Goal: Task Accomplishment & Management: Complete application form

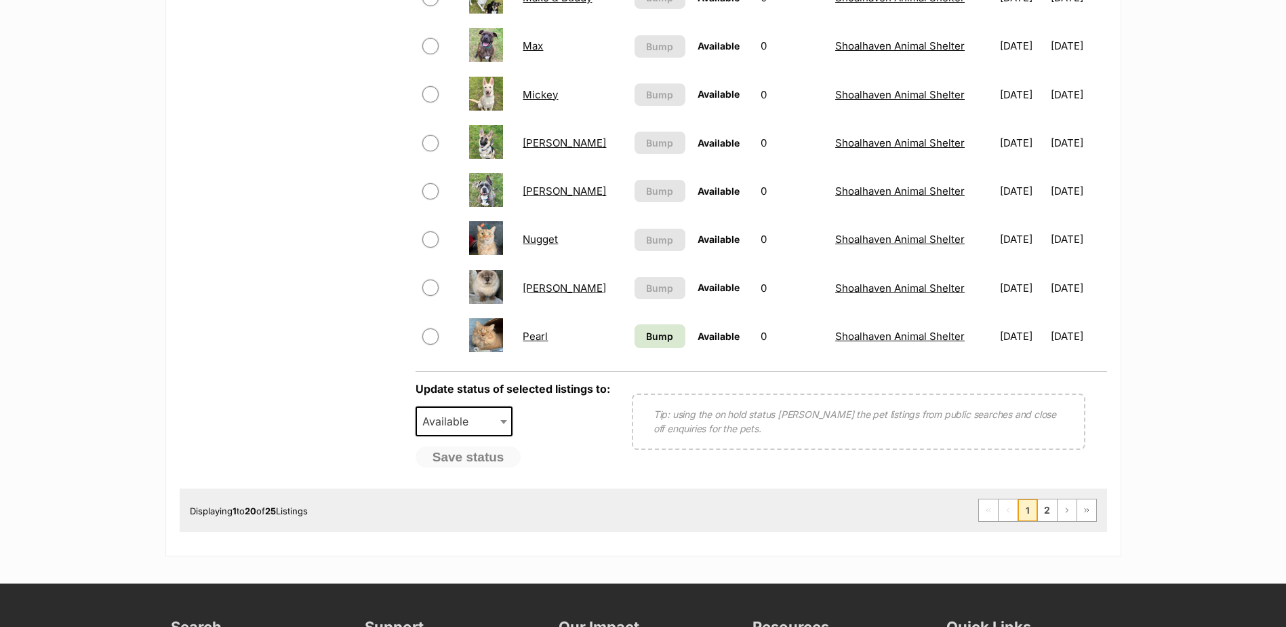
scroll to position [814, 0]
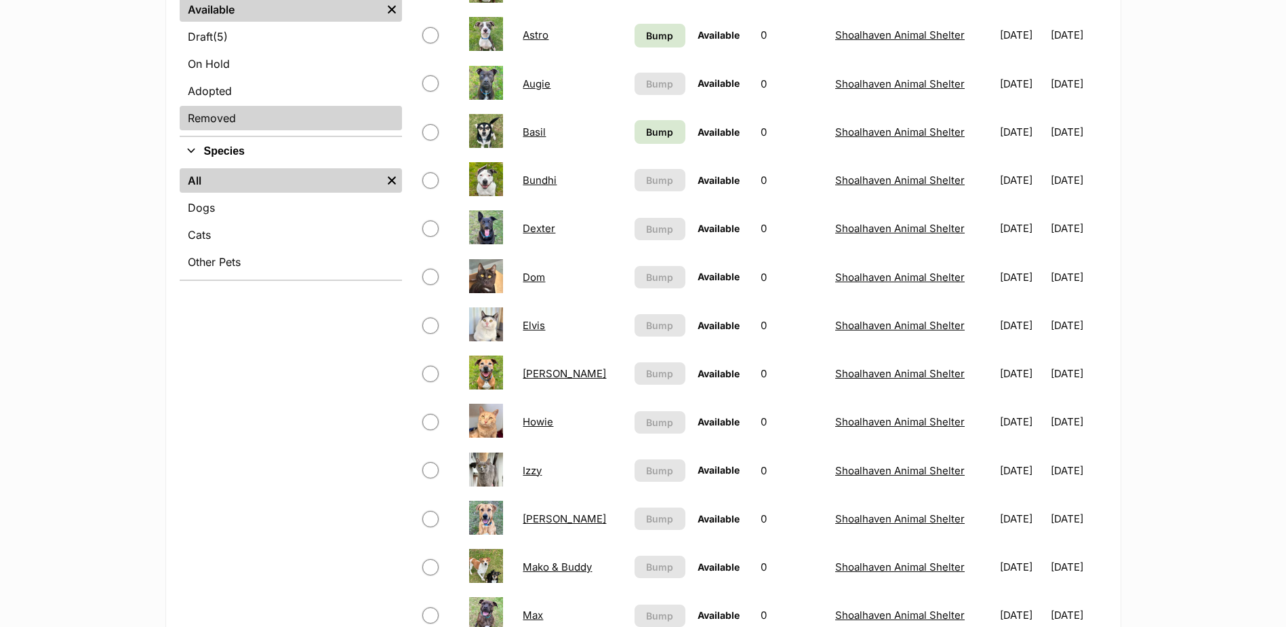
scroll to position [203, 0]
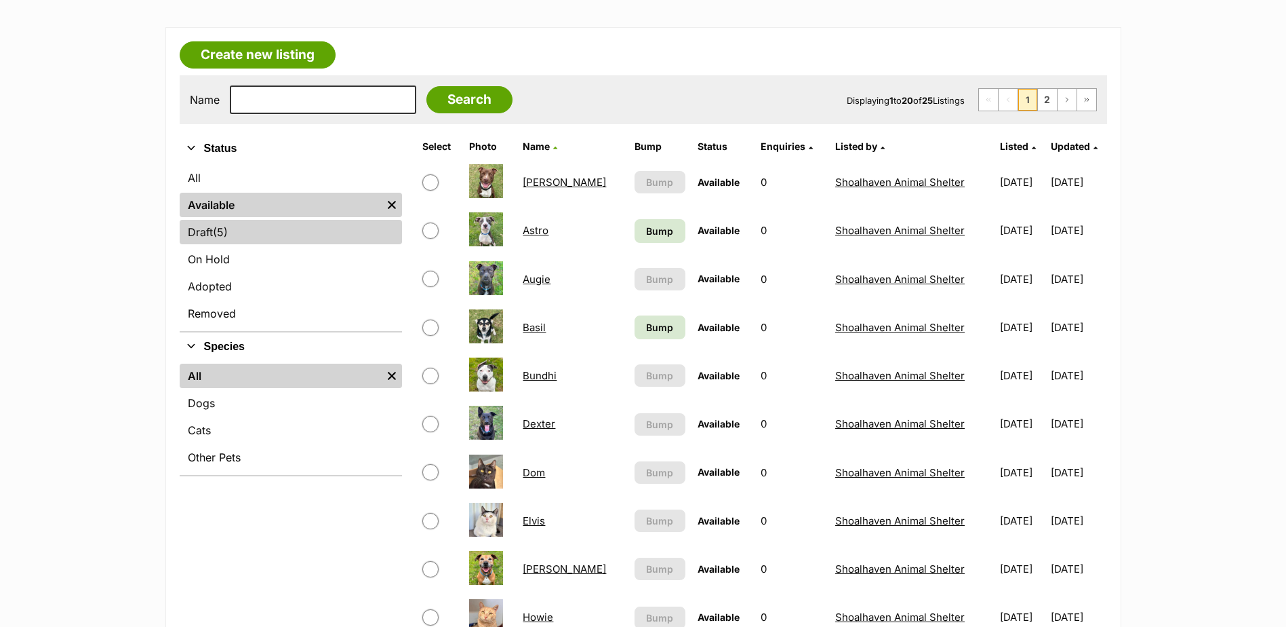
click at [349, 222] on link "Draft (5) Items" at bounding box center [291, 232] width 222 height 24
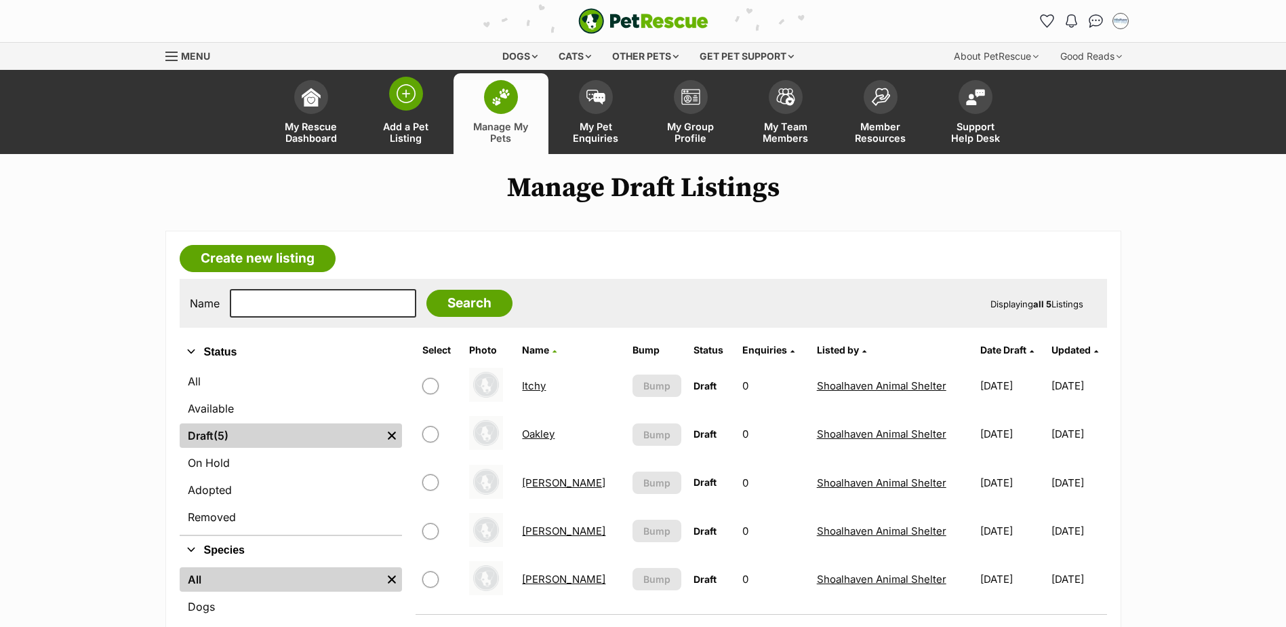
click at [414, 84] on img at bounding box center [406, 93] width 19 height 19
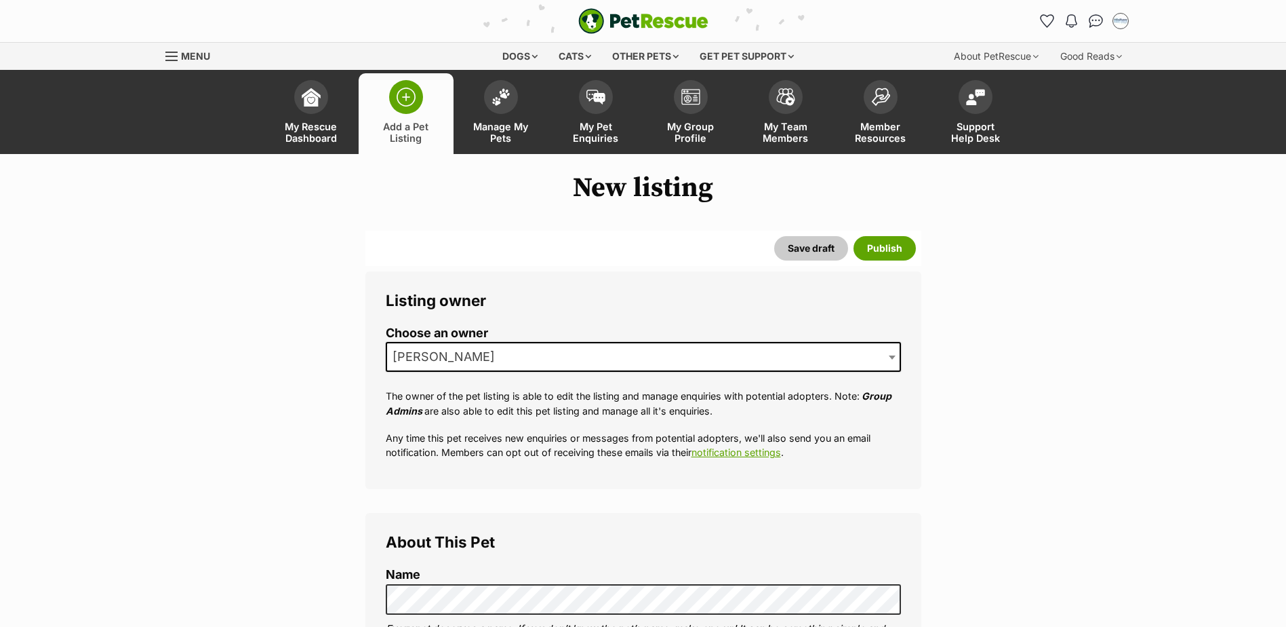
click at [816, 369] on span "[PERSON_NAME]" at bounding box center [643, 357] width 515 height 30
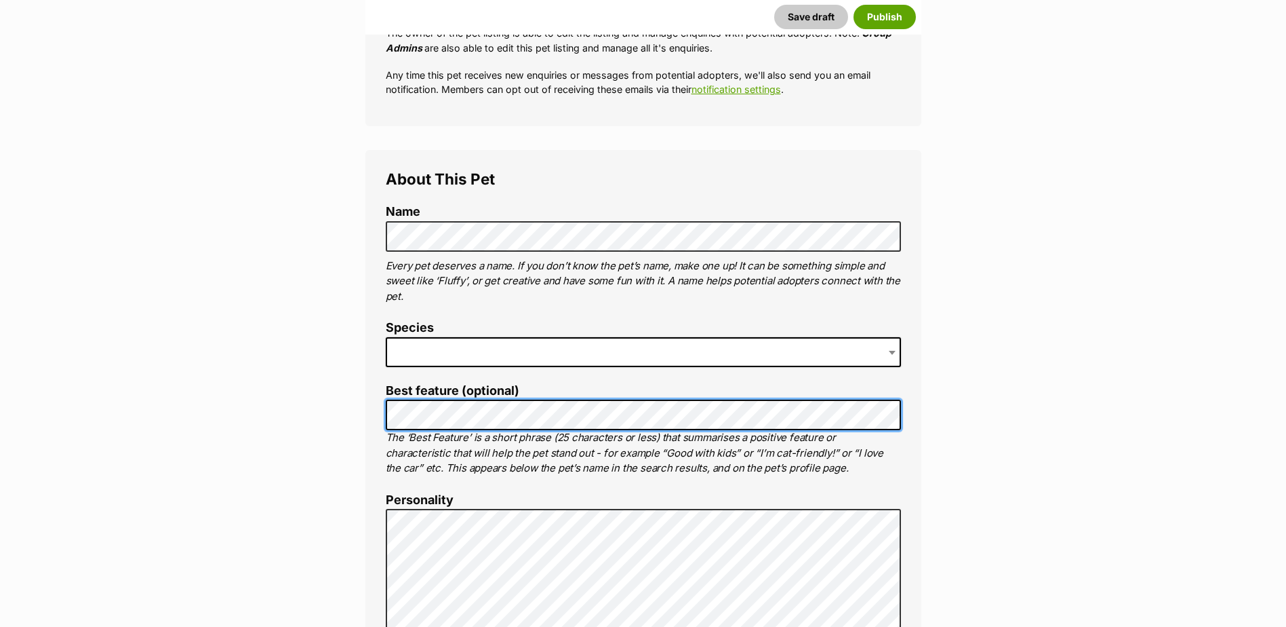
scroll to position [339, 0]
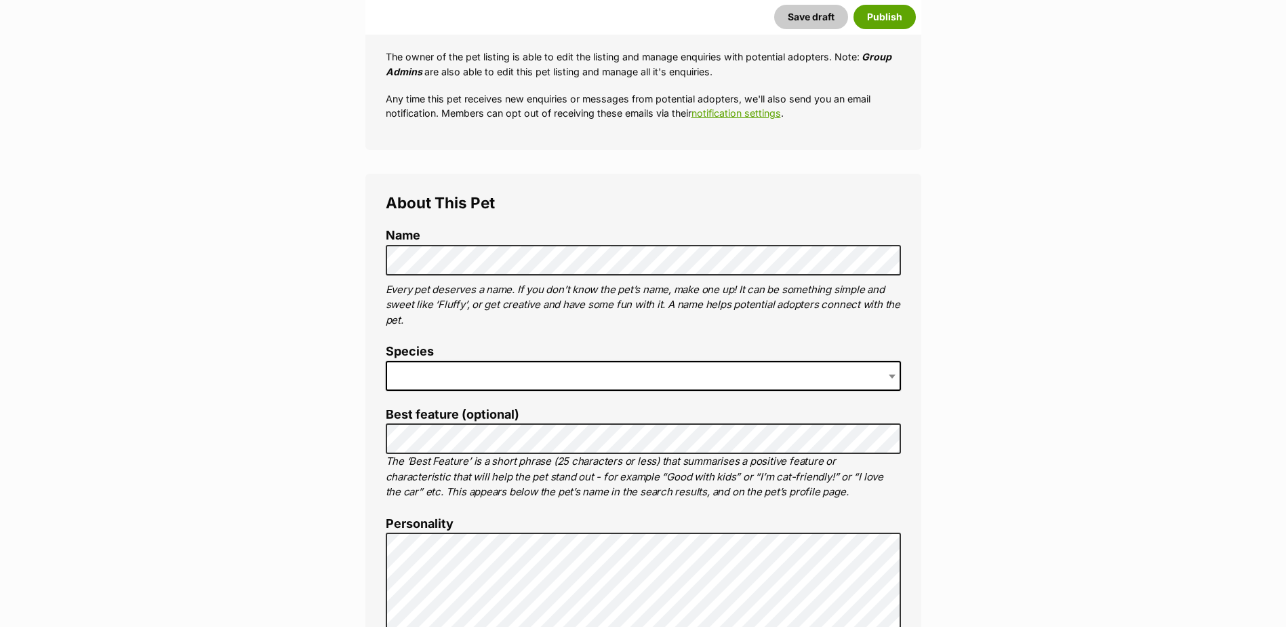
click at [460, 357] on label "Species" at bounding box center [643, 351] width 515 height 14
click at [449, 380] on span at bounding box center [643, 376] width 515 height 30
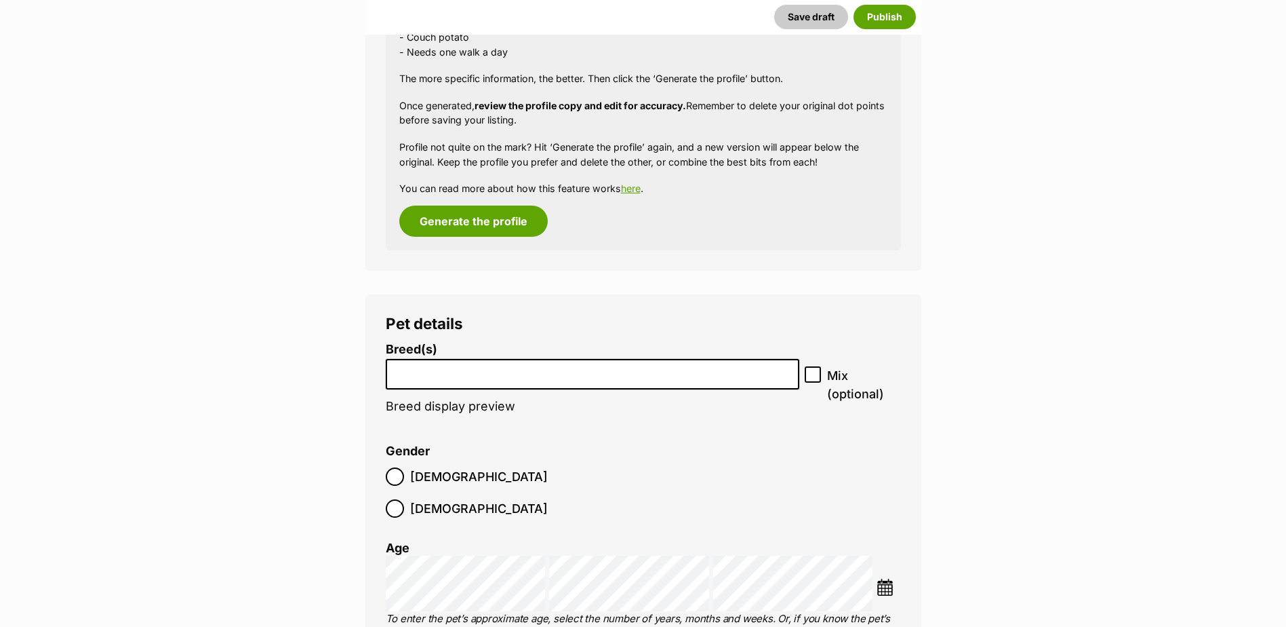
scroll to position [2013, 0]
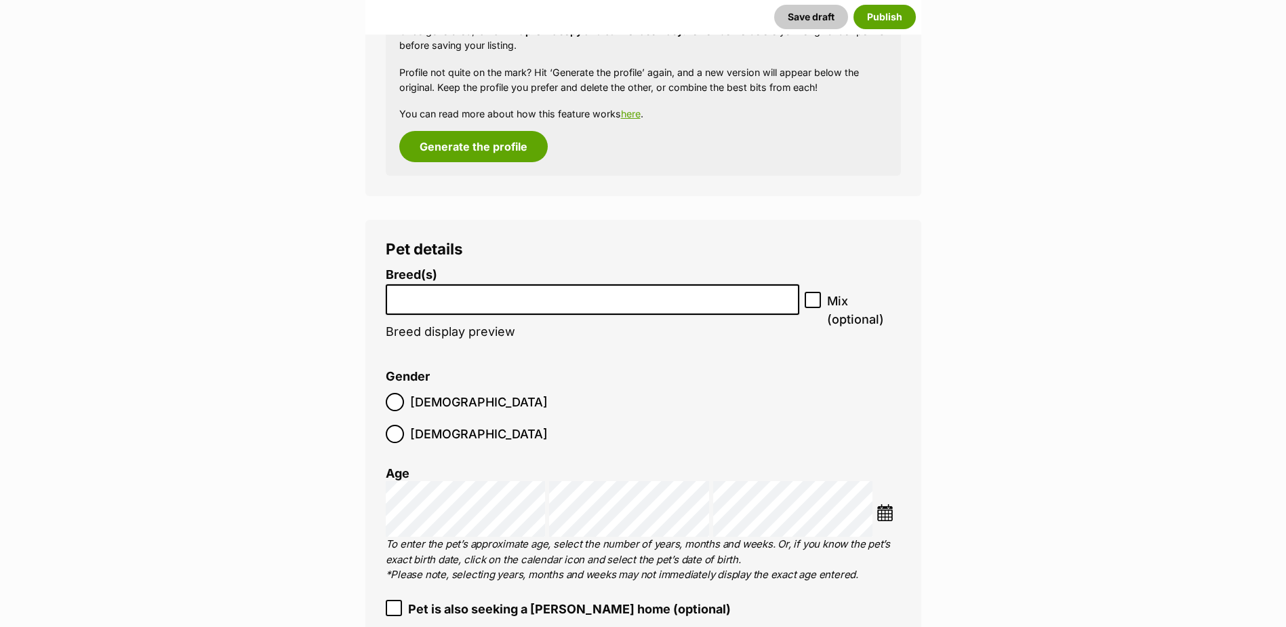
click at [493, 305] on li at bounding box center [593, 299] width 405 height 28
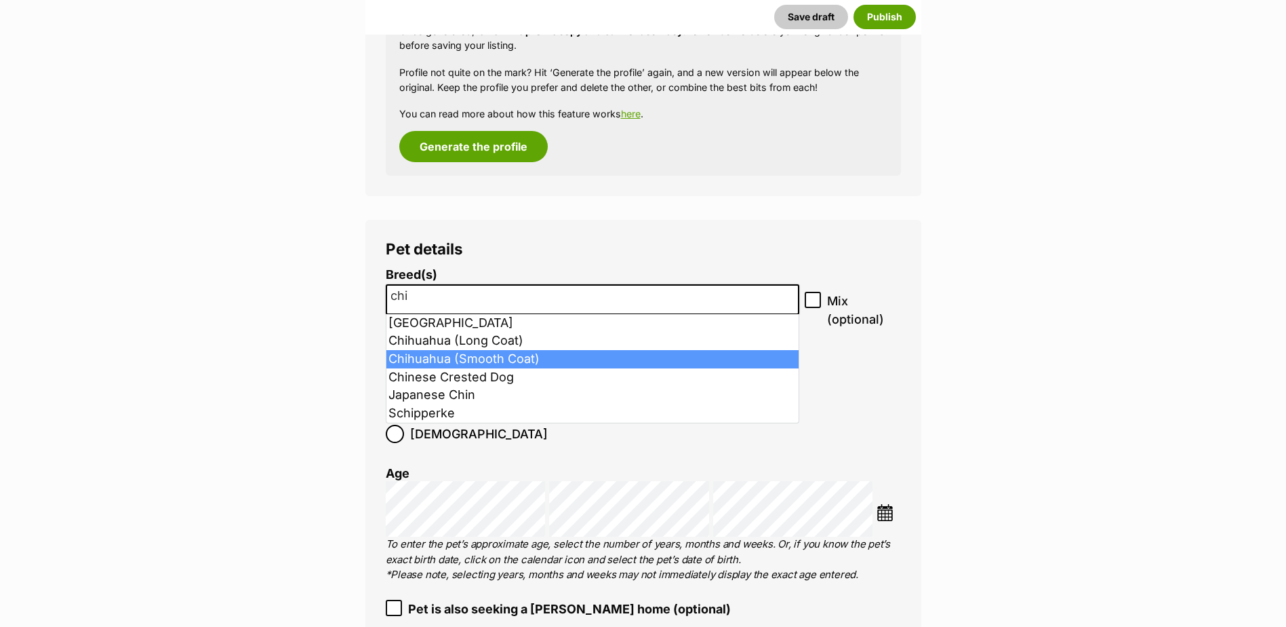
type input "chi"
select select "8868"
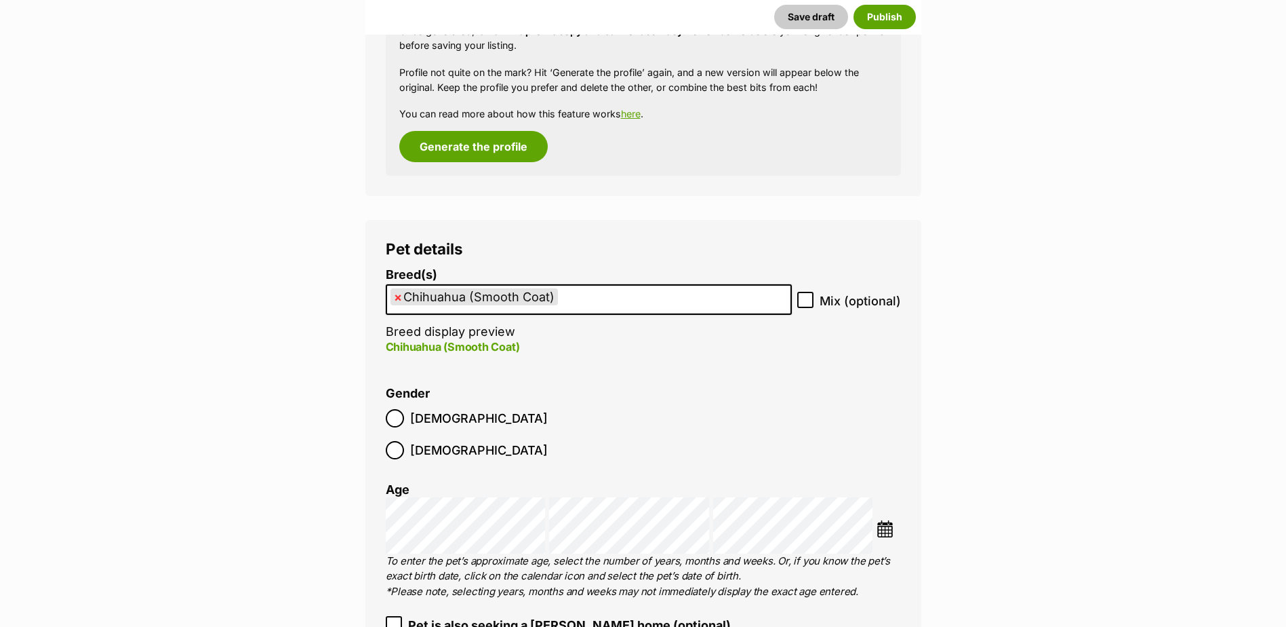
click at [815, 302] on label "Mix (optional)" at bounding box center [849, 301] width 104 height 18
click at [814, 302] on input "Mix (optional)" at bounding box center [805, 300] width 16 height 16
checkbox input "true"
click at [473, 441] on span "Female" at bounding box center [479, 450] width 138 height 18
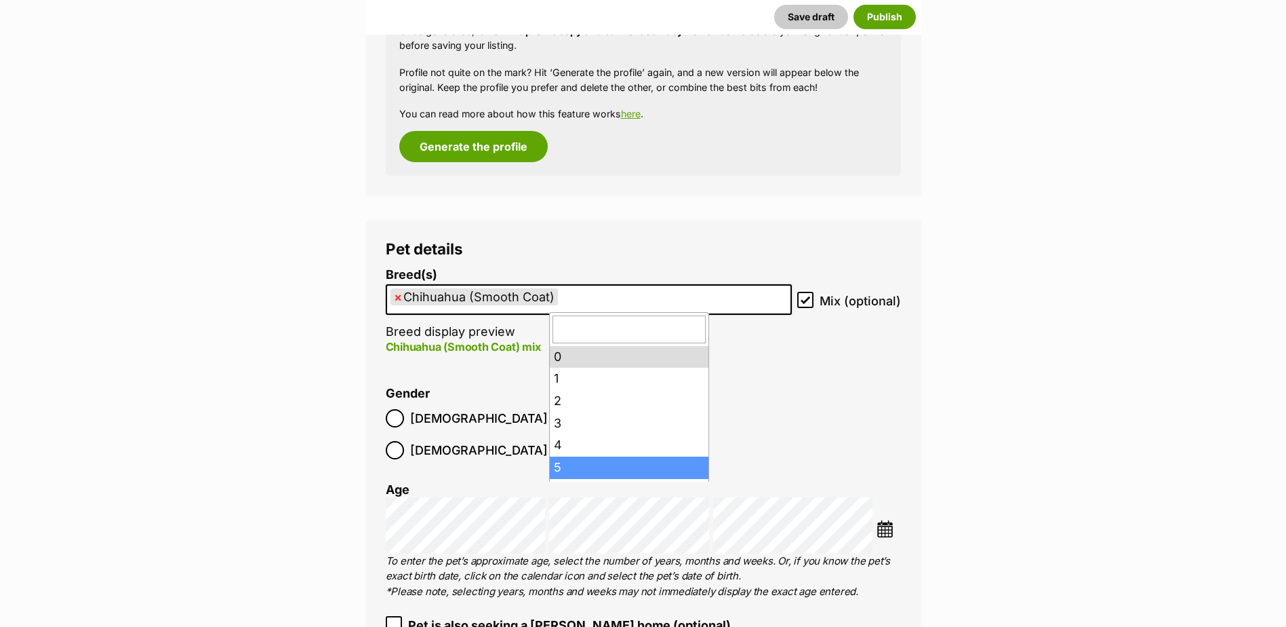
scroll to position [68, 0]
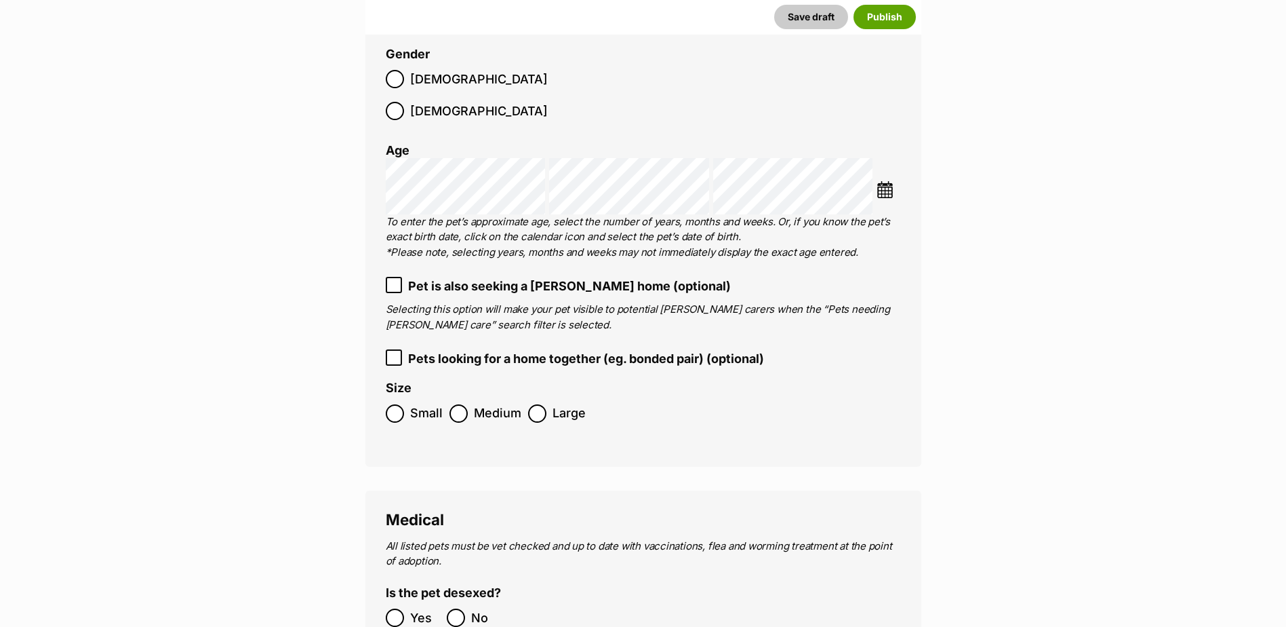
click at [407, 404] on label "Small" at bounding box center [414, 413] width 57 height 18
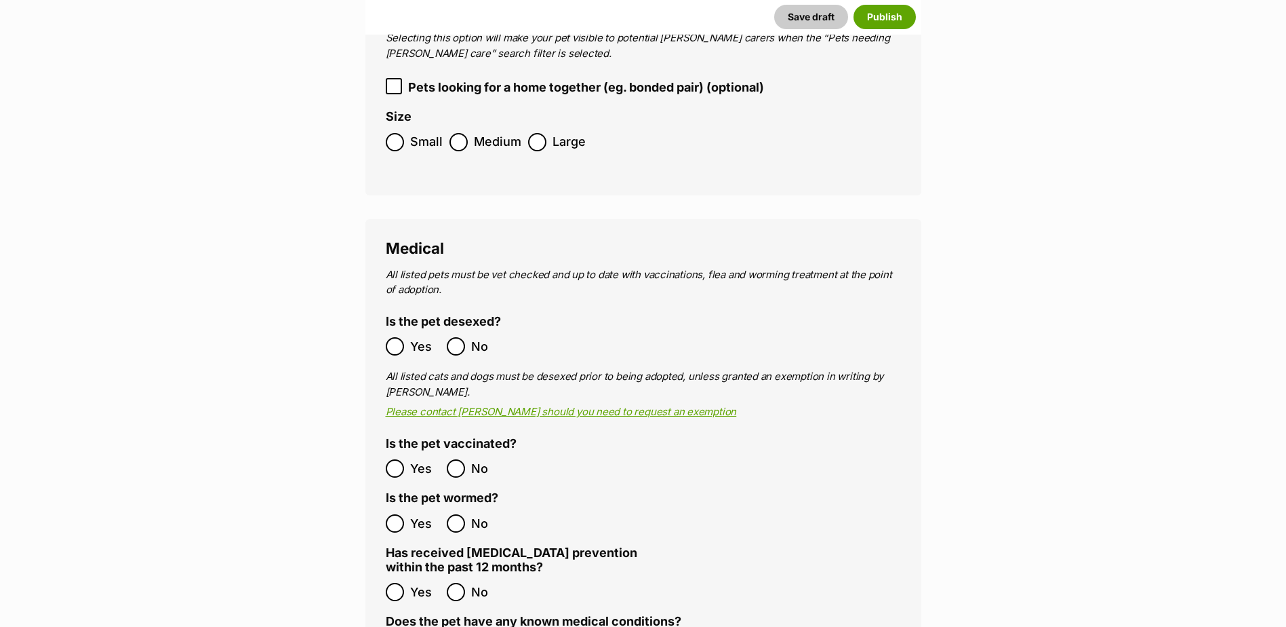
drag, startPoint x: 406, startPoint y: 320, endPoint x: 426, endPoint y: 342, distance: 29.8
click at [406, 337] on label "Yes" at bounding box center [413, 346] width 54 height 18
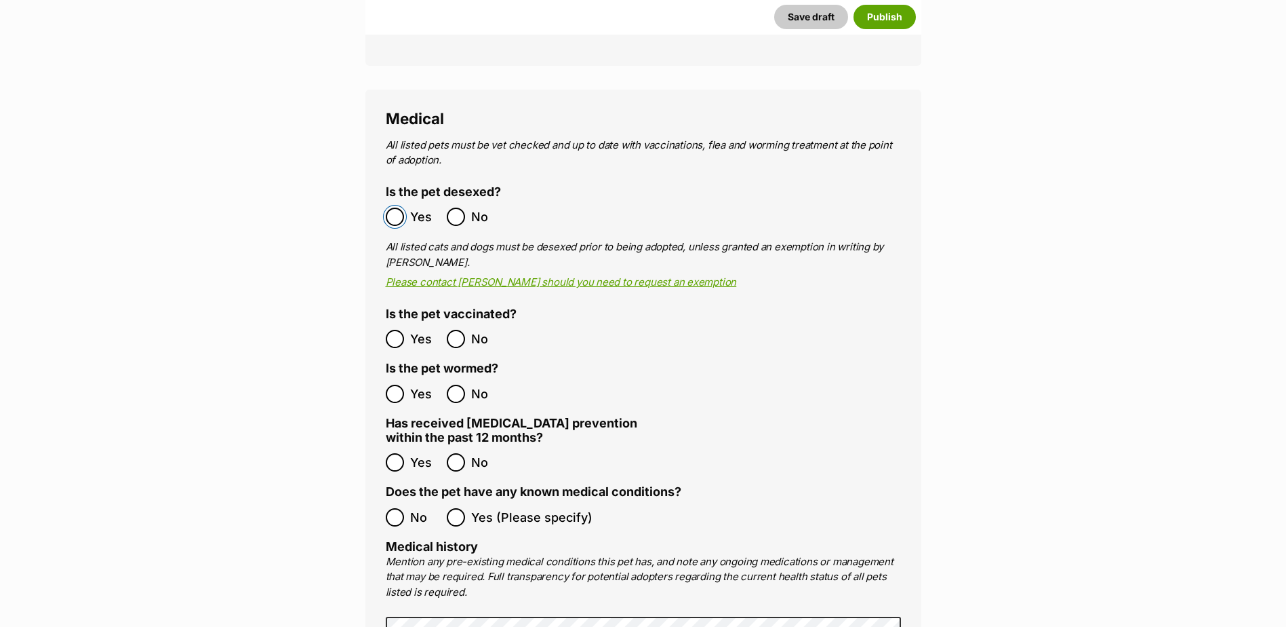
scroll to position [2759, 0]
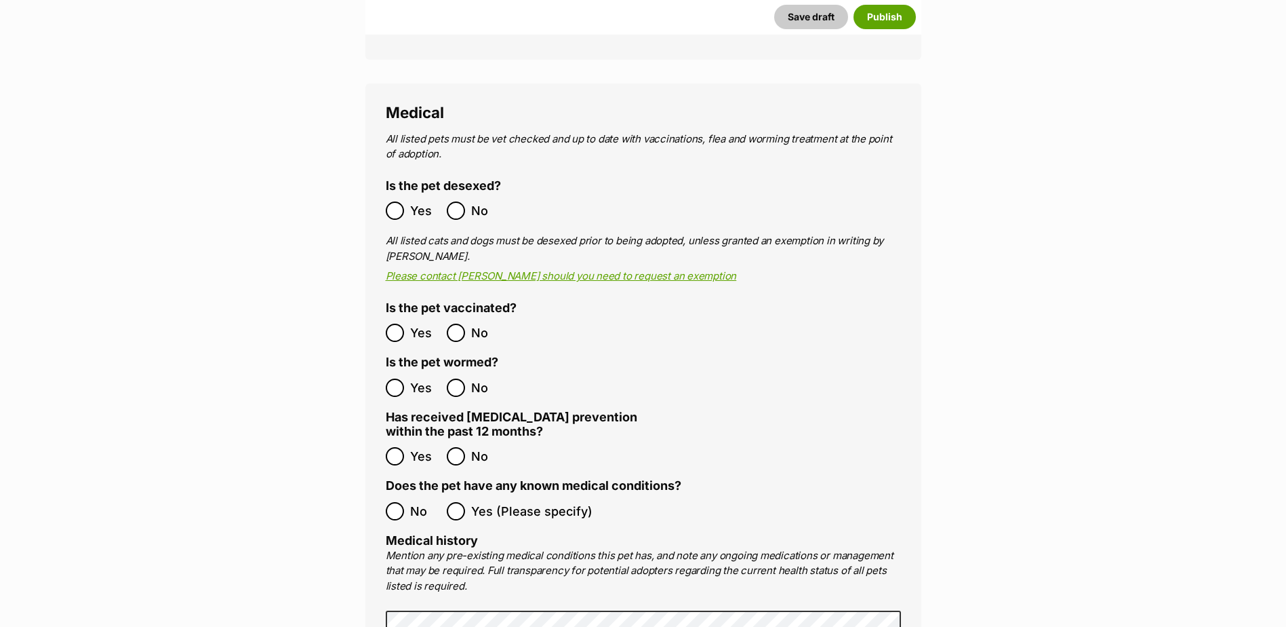
click at [415, 323] on span "Yes" at bounding box center [425, 332] width 30 height 18
drag, startPoint x: 416, startPoint y: 351, endPoint x: 416, endPoint y: 364, distance: 13.6
click at [416, 378] on span "Yes" at bounding box center [425, 387] width 30 height 18
drag, startPoint x: 414, startPoint y: 423, endPoint x: 416, endPoint y: 515, distance: 92.2
click at [414, 447] on span "Yes" at bounding box center [425, 456] width 30 height 18
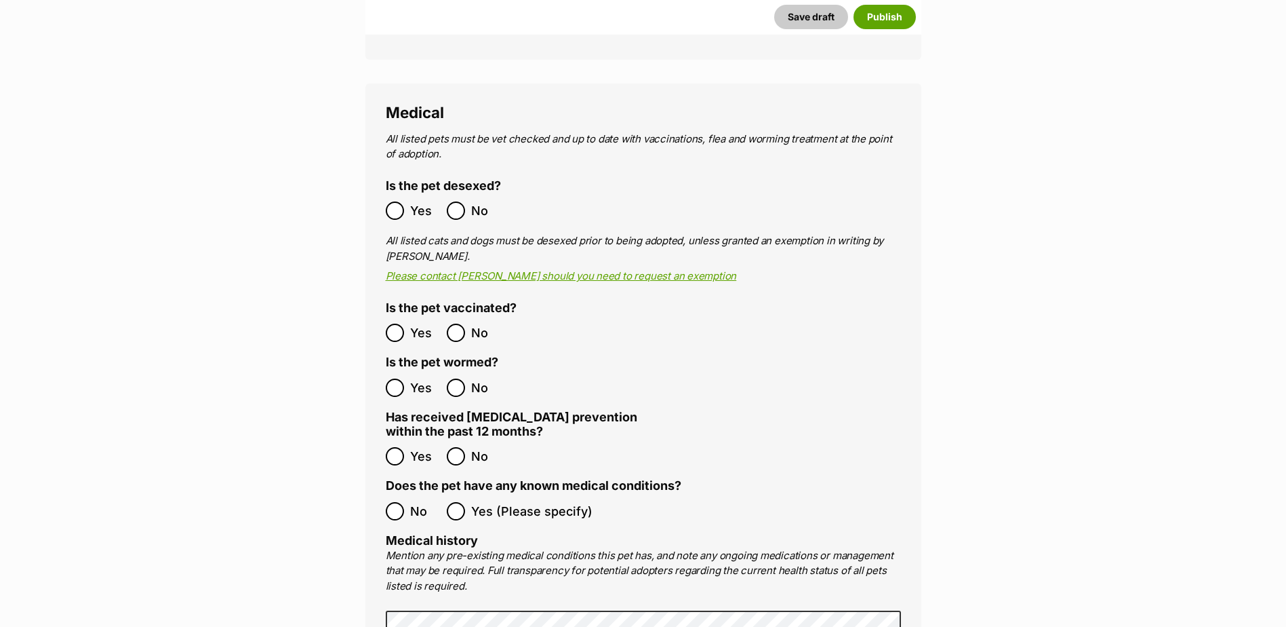
click at [412, 502] on span "No" at bounding box center [425, 511] width 30 height 18
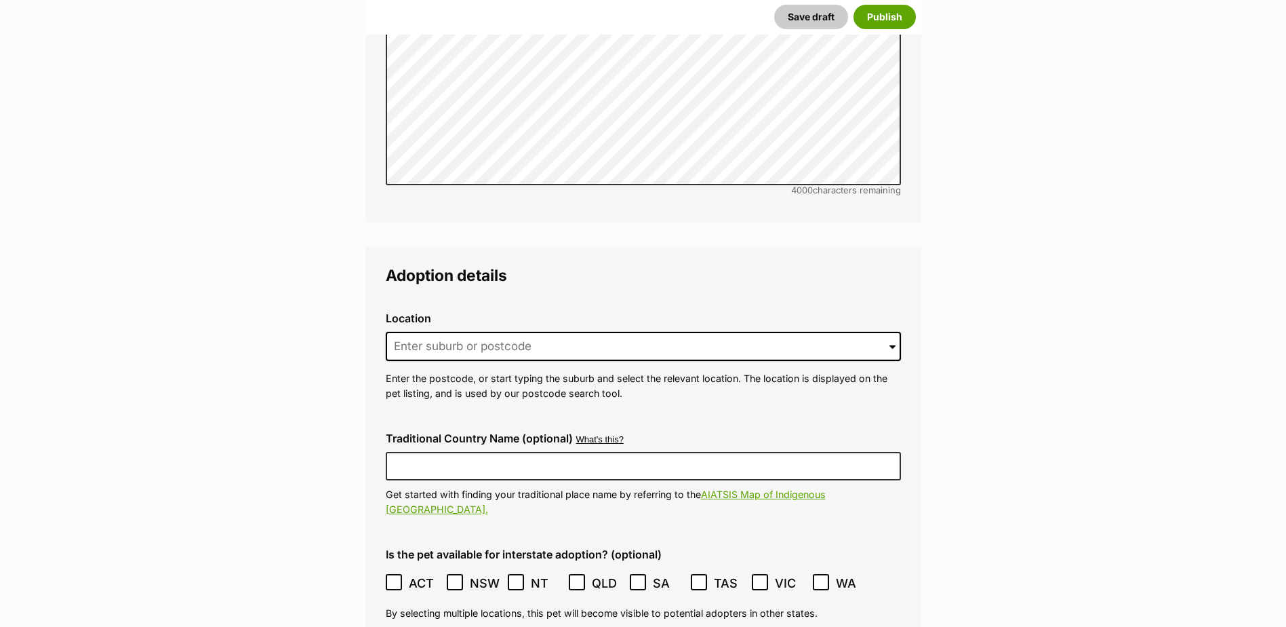
scroll to position [3505, 0]
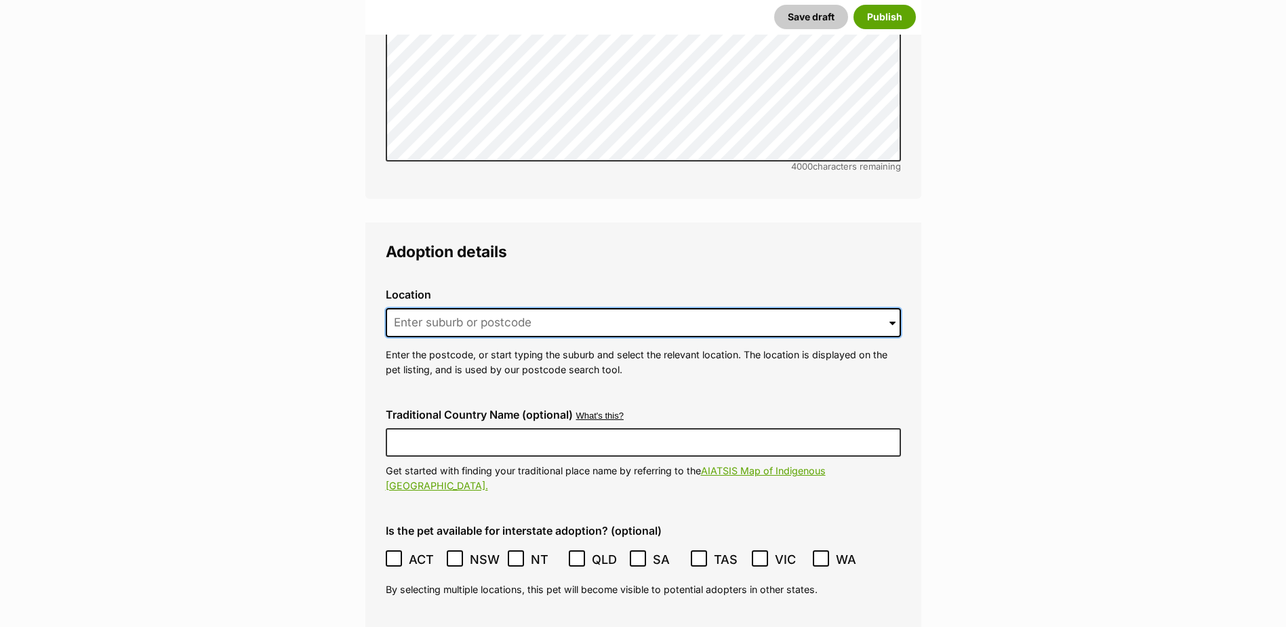
drag, startPoint x: 661, startPoint y: 296, endPoint x: 689, endPoint y: 320, distance: 36.6
click at [662, 308] on input at bounding box center [643, 323] width 515 height 30
click at [673, 308] on input "nowra hill" at bounding box center [643, 323] width 515 height 30
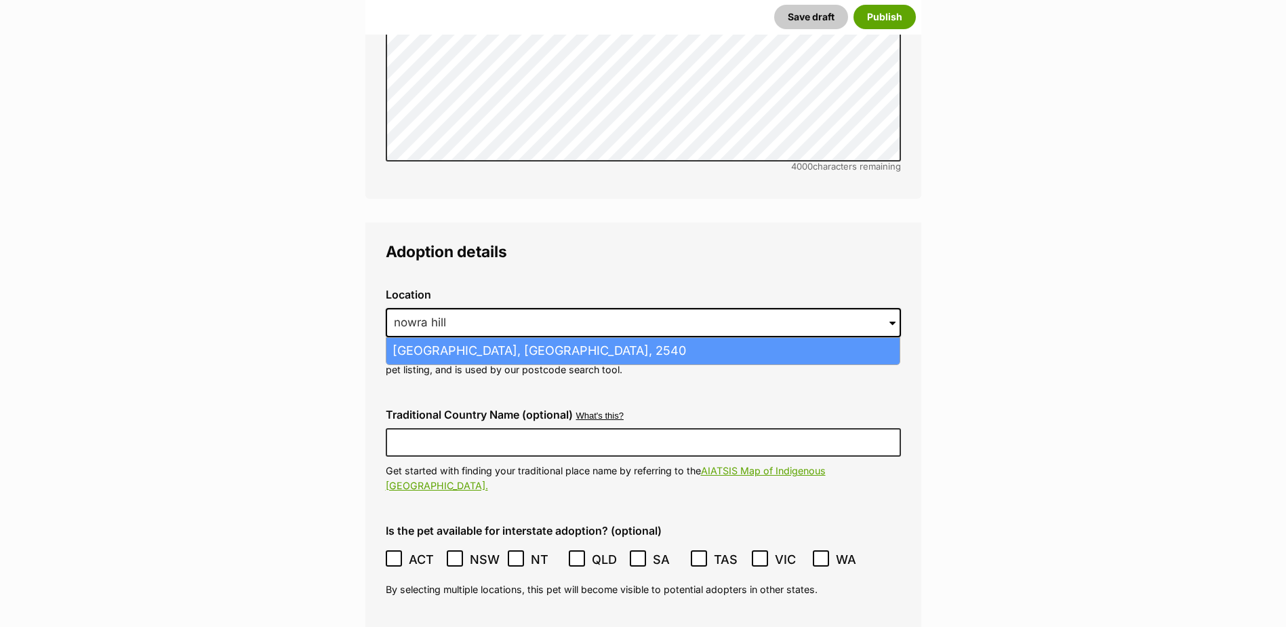
click at [653, 338] on li "Nowra Hill, New South Wales, 2540" at bounding box center [643, 351] width 513 height 26
type input "Nowra Hill, New South Wales, 2540"
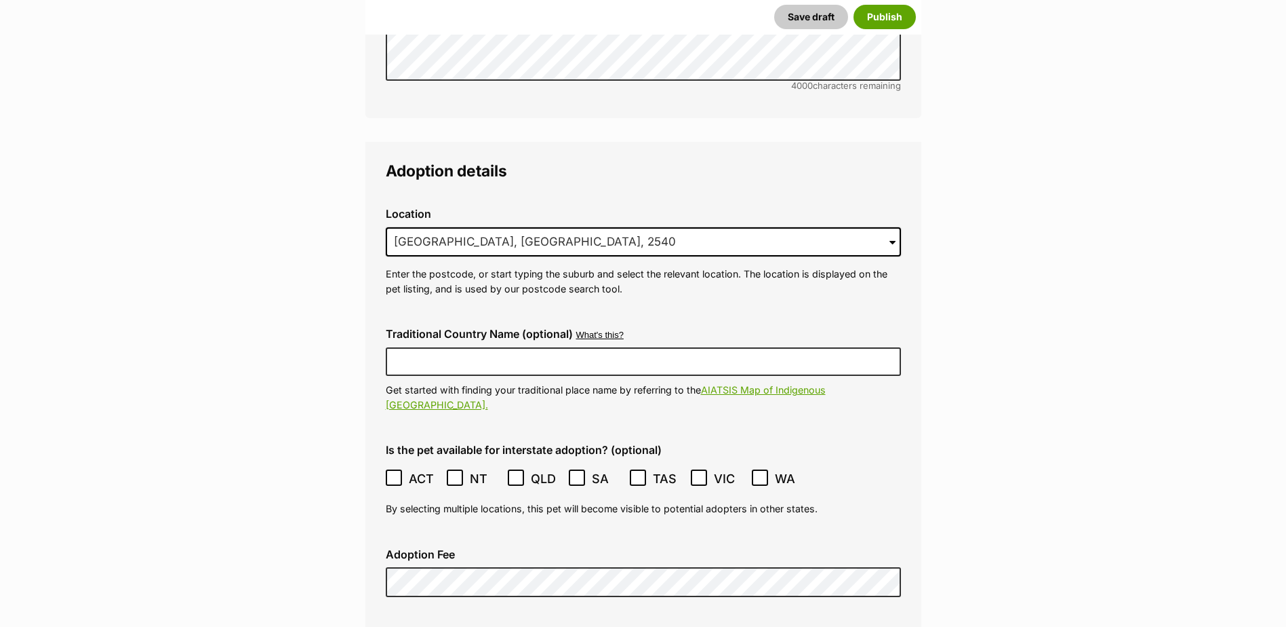
scroll to position [3776, 0]
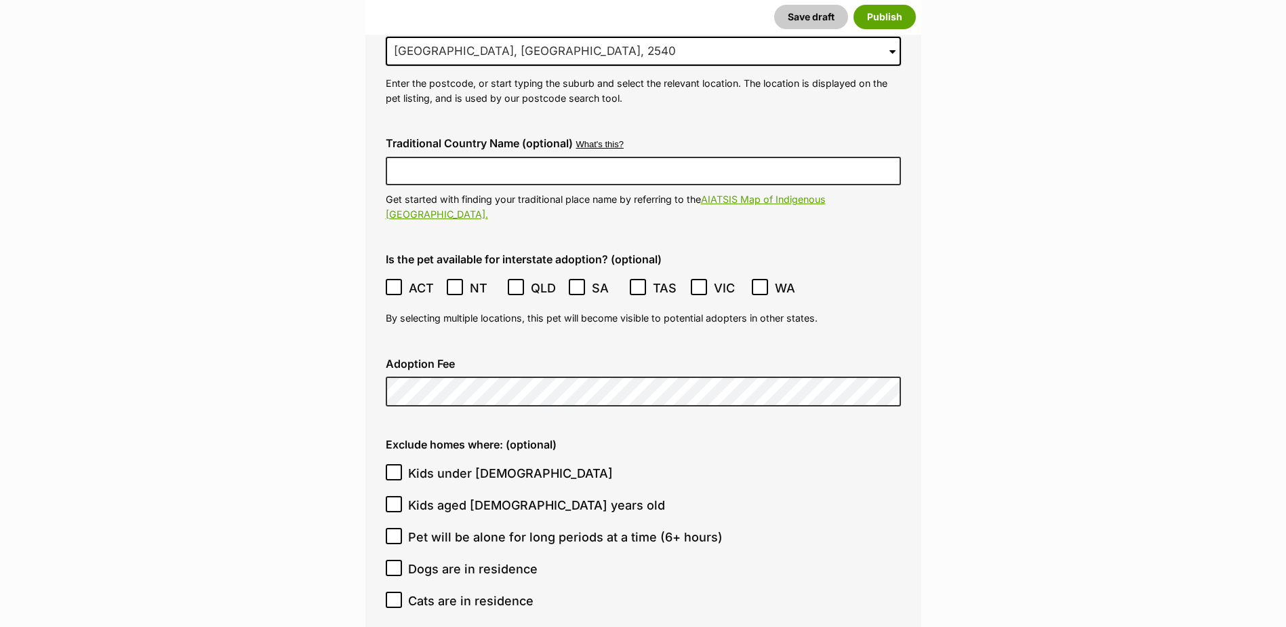
click at [395, 279] on span at bounding box center [395, 288] width 18 height 18
click at [420, 347] on div "Adoption Fee" at bounding box center [643, 382] width 537 height 71
drag, startPoint x: 50, startPoint y: 409, endPoint x: 0, endPoint y: 342, distance: 83.4
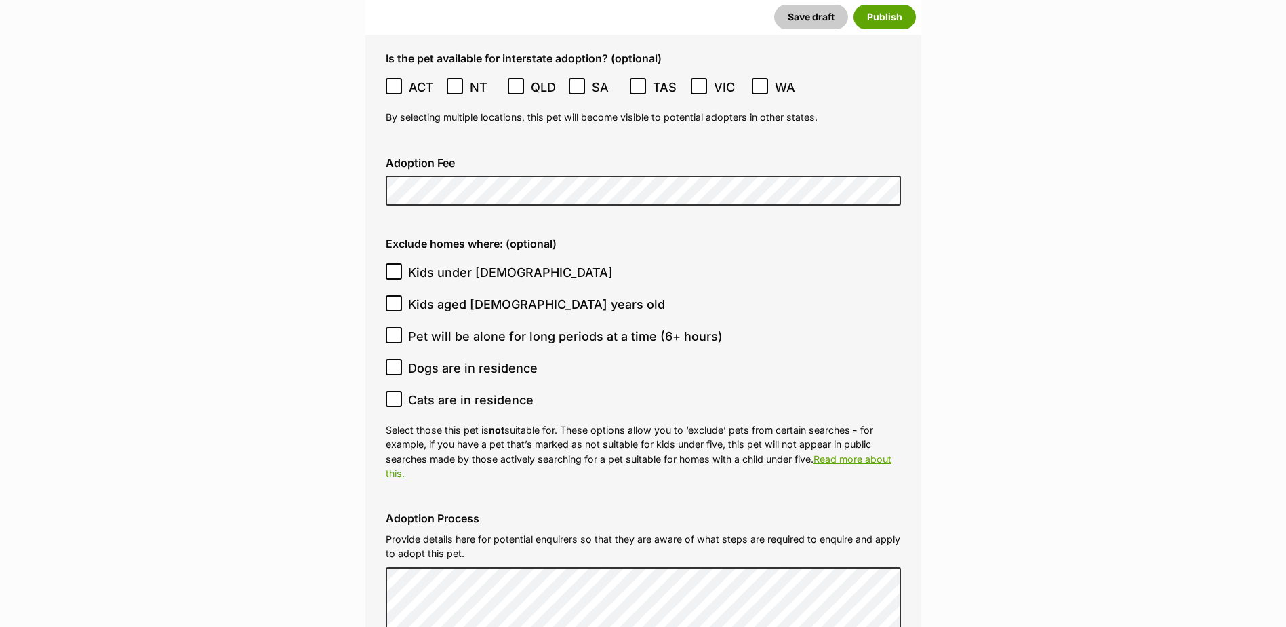
scroll to position [3980, 0]
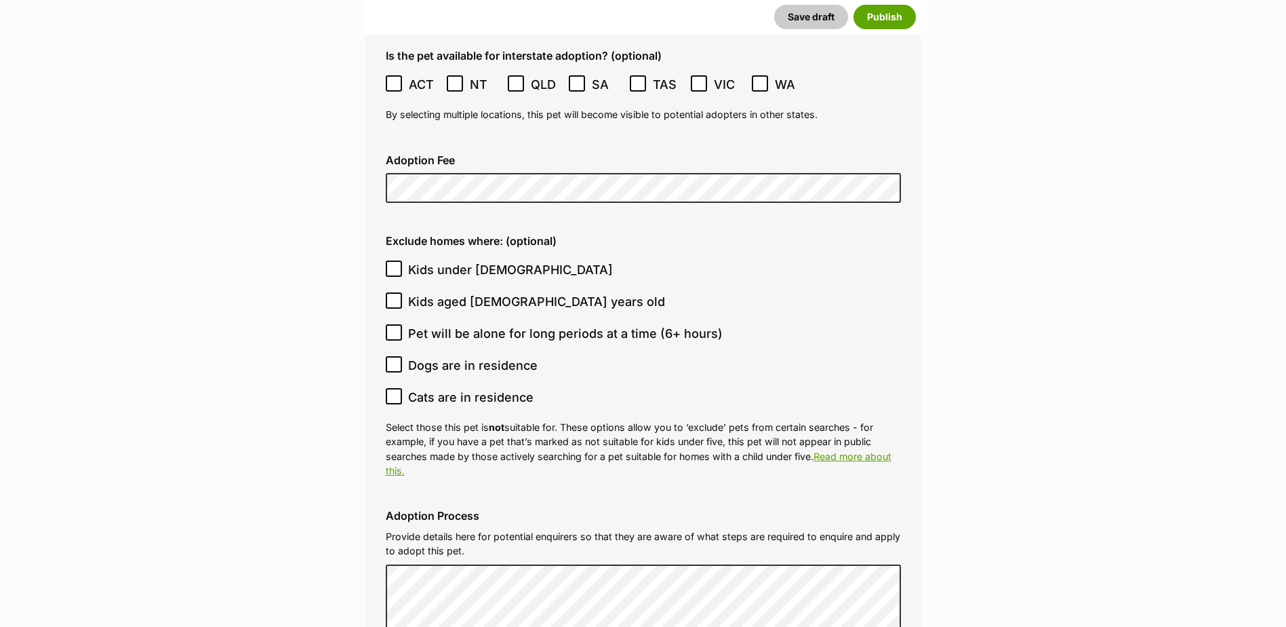
click at [456, 388] on span "Cats are in residence" at bounding box center [470, 397] width 125 height 18
click at [402, 388] on input "Cats are in residence" at bounding box center [394, 396] width 16 height 16
click at [456, 388] on span "Cats are in residence" at bounding box center [470, 397] width 125 height 18
click at [402, 388] on input "Cats are in residence" at bounding box center [394, 396] width 16 height 16
checkbox input "false"
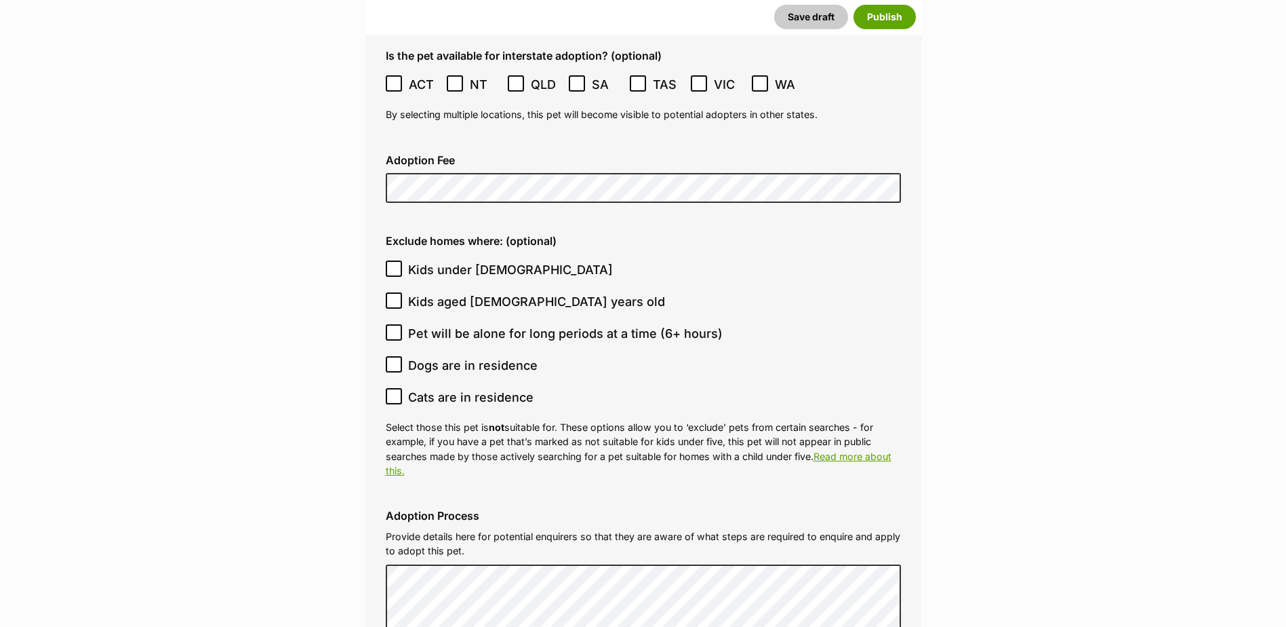
click at [816, 356] on label "Dogs are in residence" at bounding box center [640, 365] width 509 height 18
click at [402, 356] on input "Dogs are in residence" at bounding box center [394, 364] width 16 height 16
click at [445, 356] on span "Dogs are in residence" at bounding box center [473, 365] width 130 height 18
click at [402, 356] on input "Dogs are in residence" at bounding box center [394, 364] width 16 height 16
checkbox input "false"
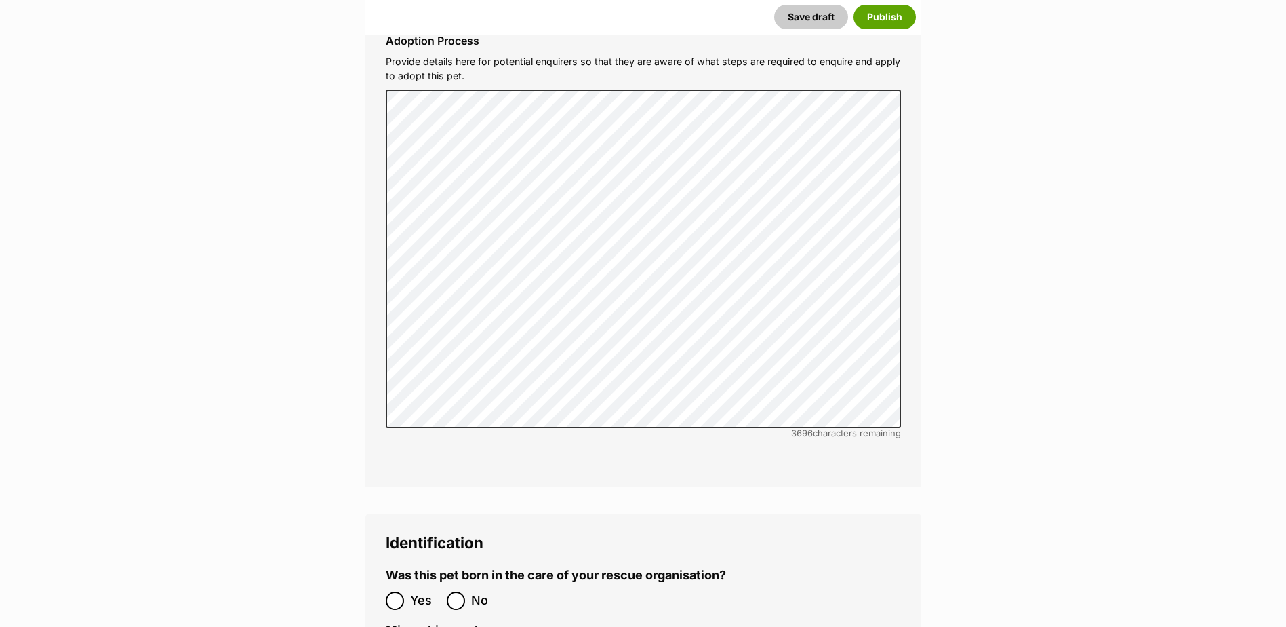
scroll to position [4726, 0]
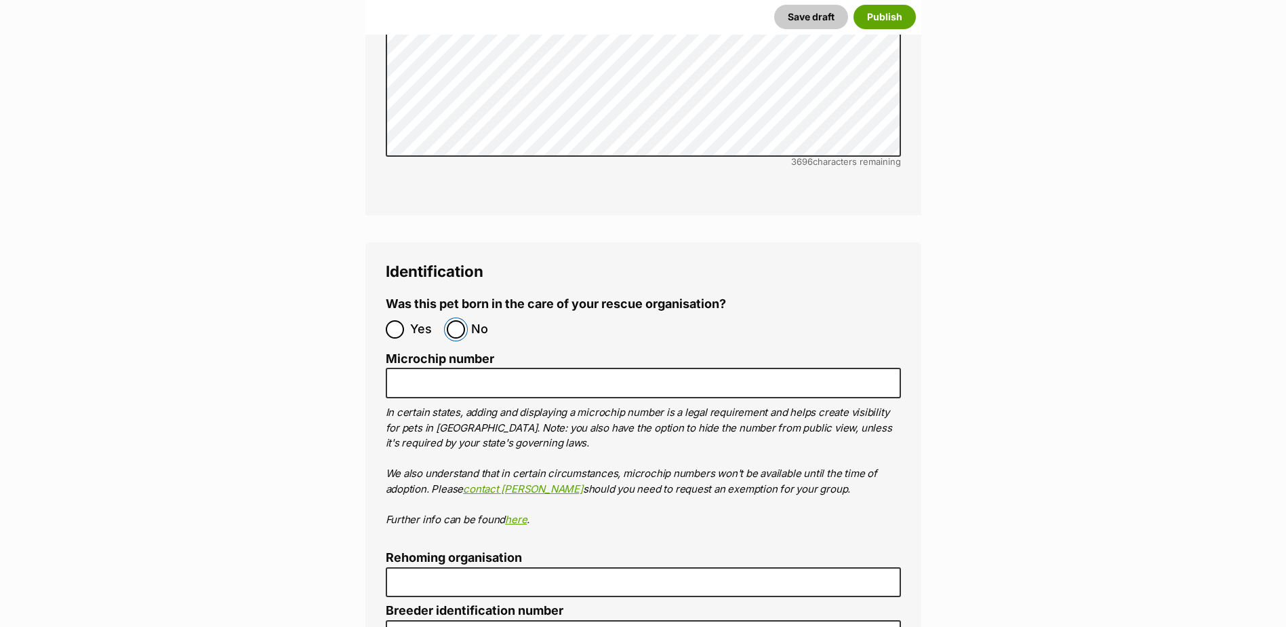
click at [460, 320] on input "No" at bounding box center [456, 329] width 18 height 18
radio input "true"
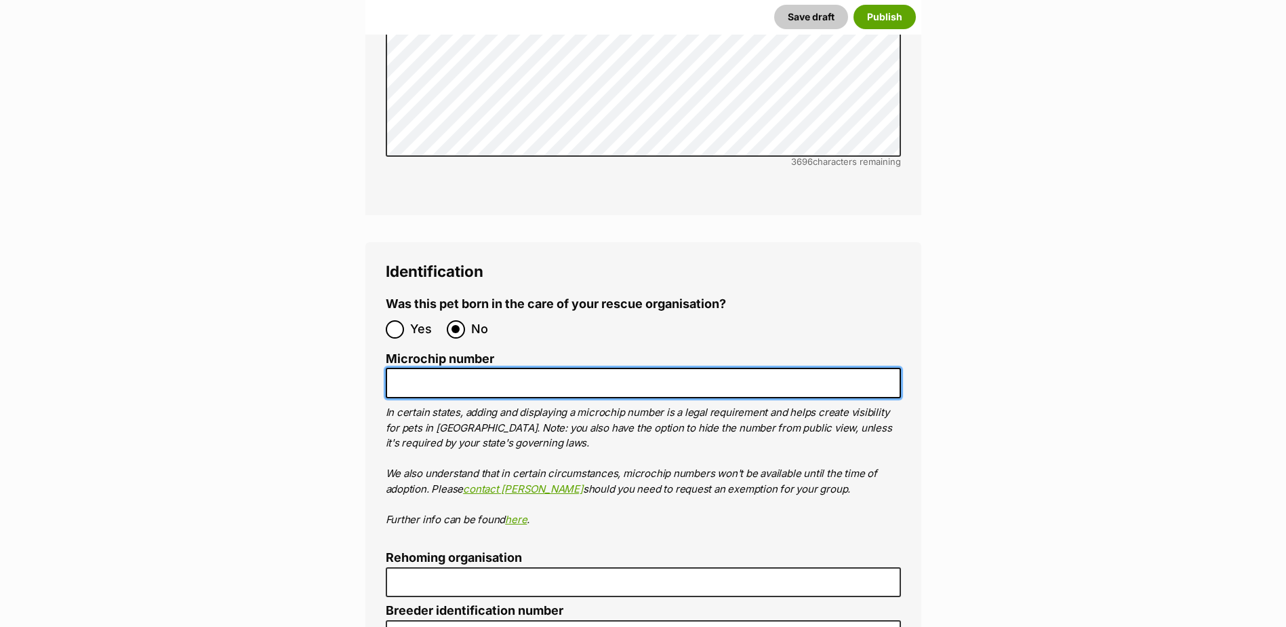
click at [555, 368] on input "Microchip number" at bounding box center [643, 383] width 515 height 31
paste input "900164002176420"
type input "900164002176420"
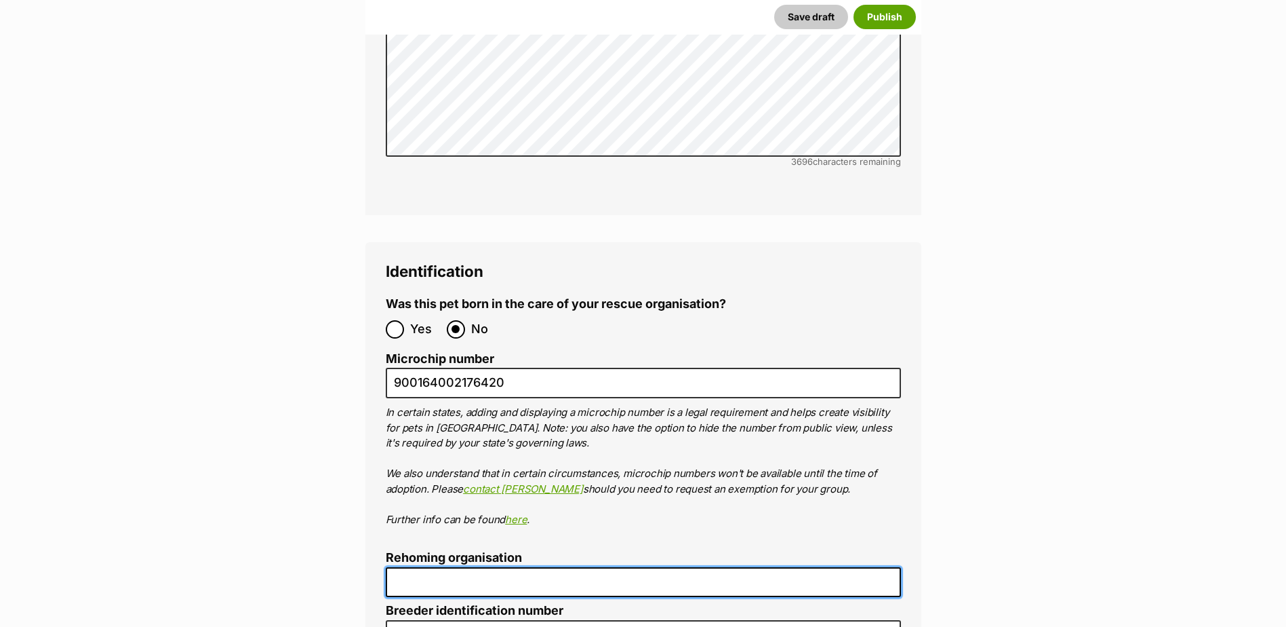
click at [492, 567] on input "Rehoming organisation" at bounding box center [643, 582] width 515 height 31
type input "E"
type input "R251000194"
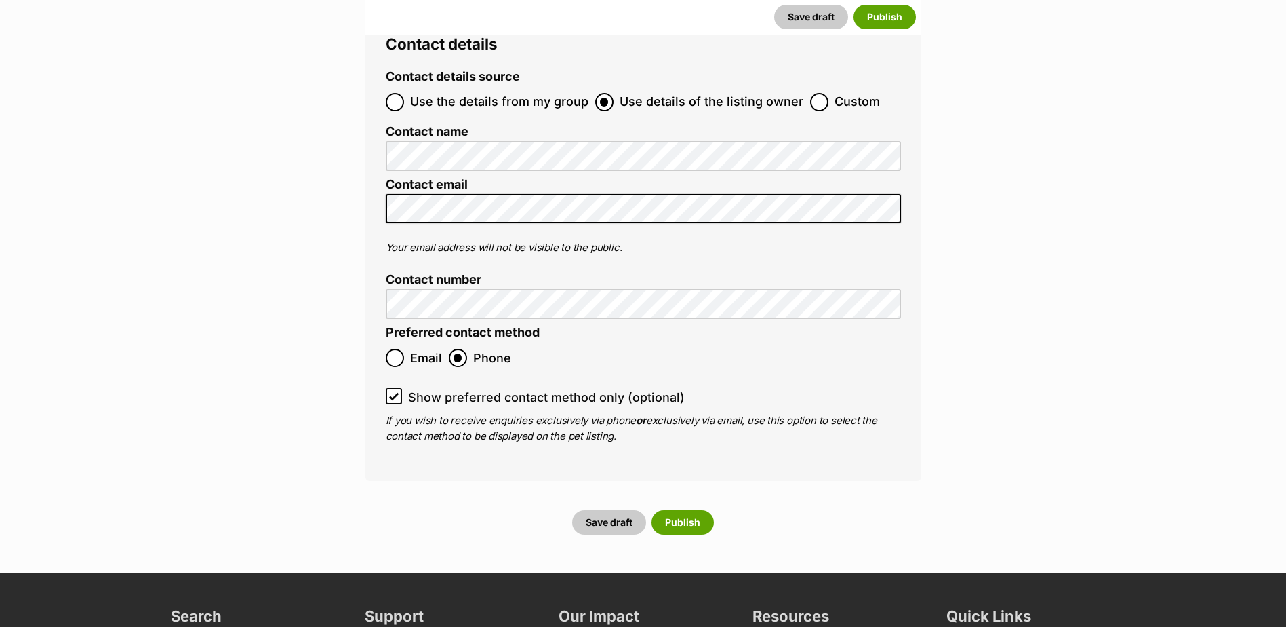
scroll to position [5336, 0]
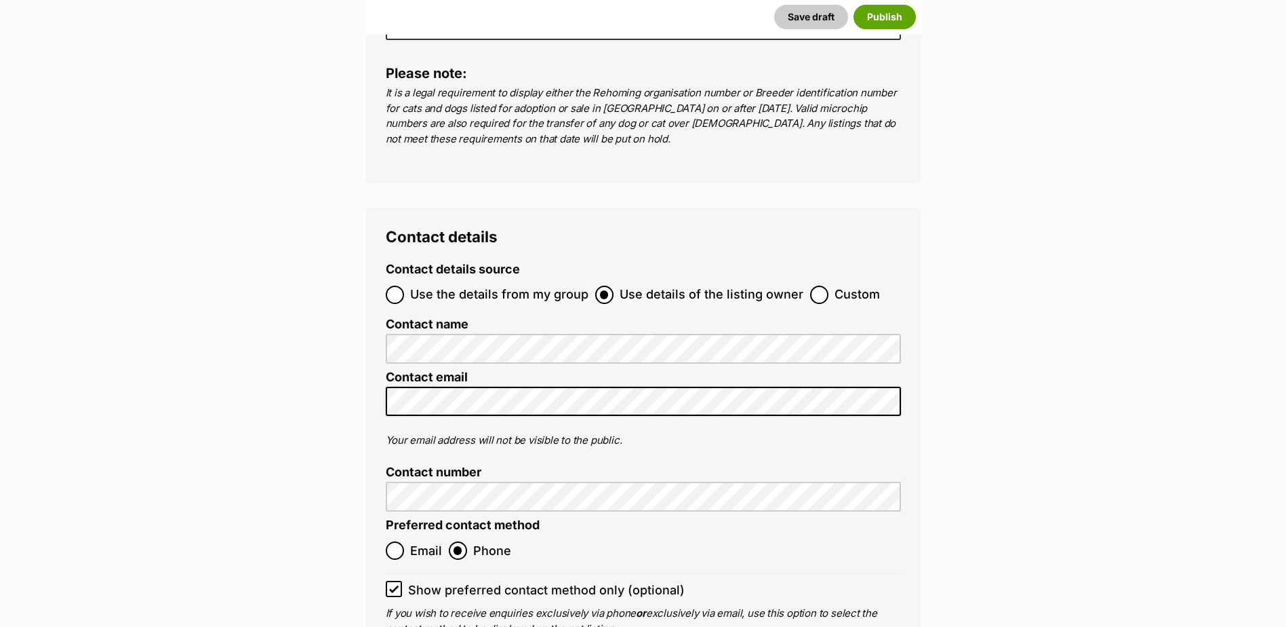
click at [445, 285] on span "Use the details from my group" at bounding box center [499, 294] width 178 height 18
click at [404, 285] on input "Use the details from my group" at bounding box center [395, 294] width 18 height 18
radio input "true"
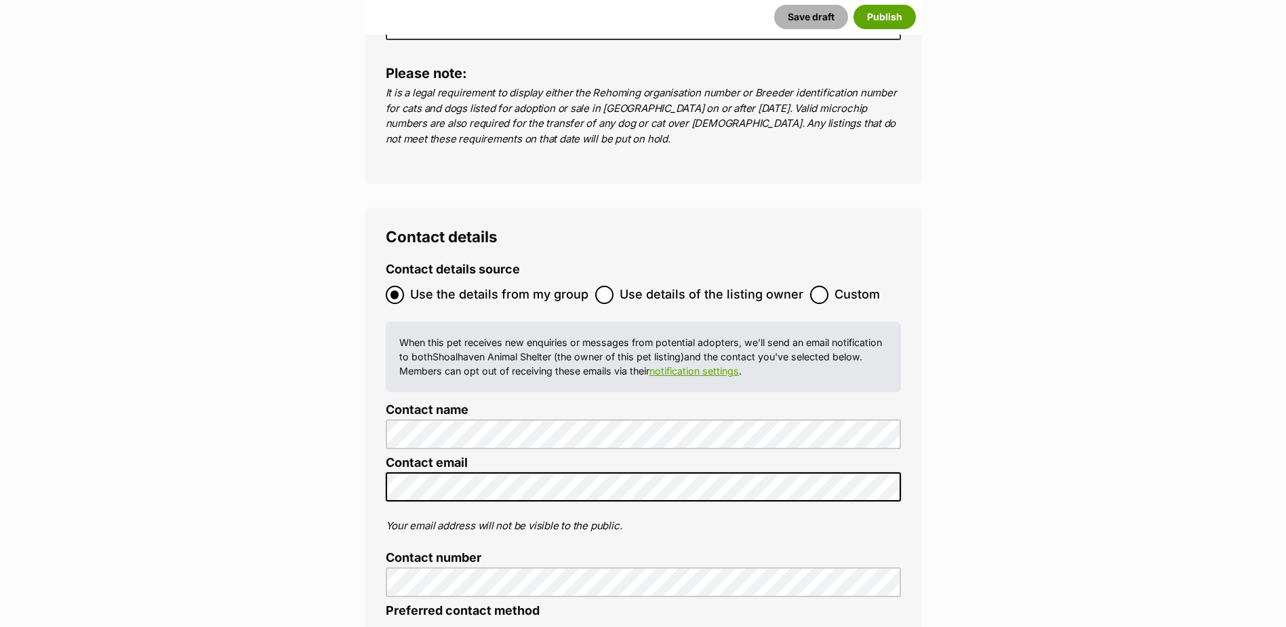
click at [834, 14] on button "Save draft" at bounding box center [811, 17] width 74 height 24
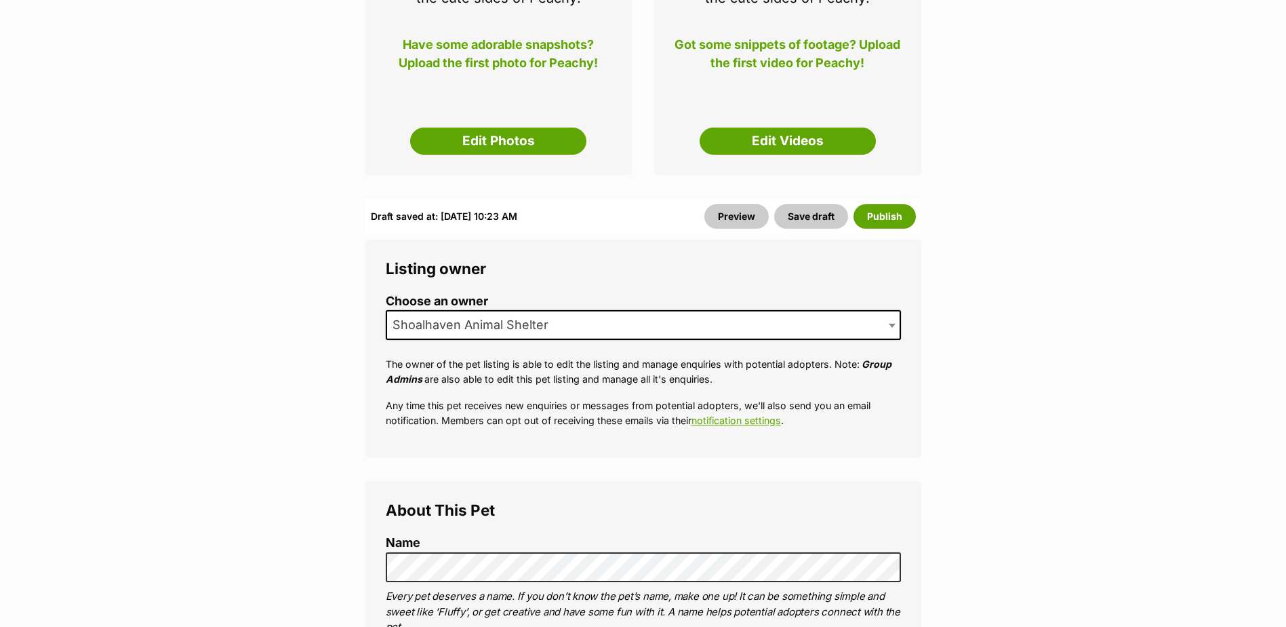
scroll to position [475, 0]
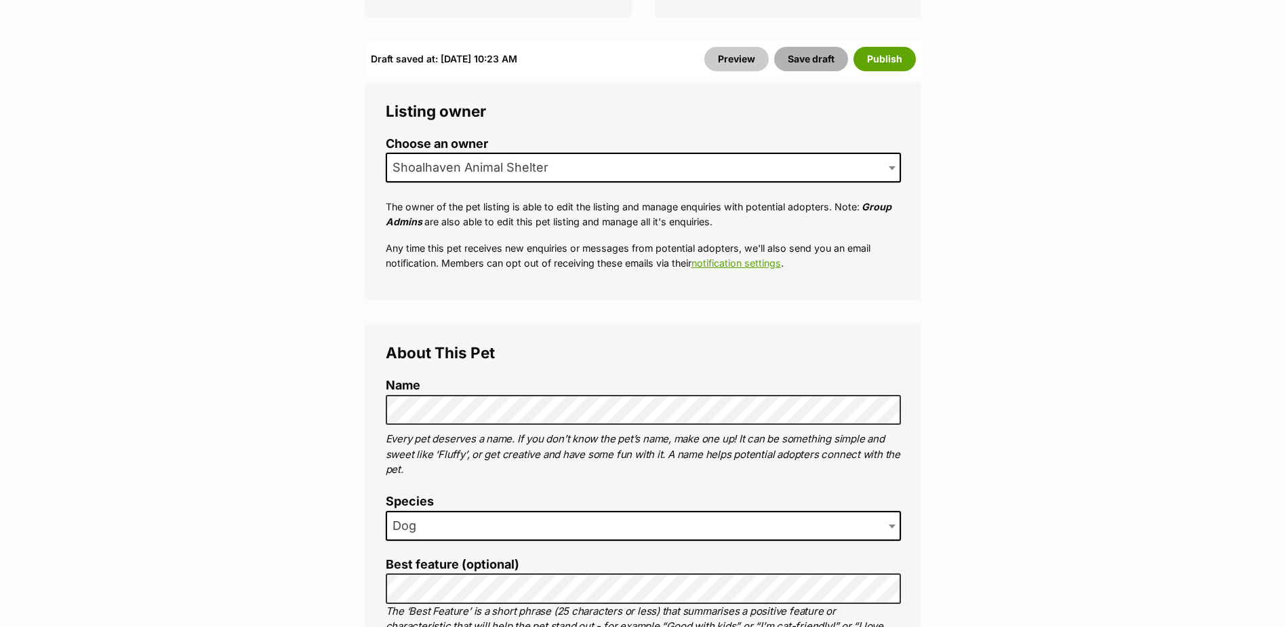
click at [829, 61] on button "Save draft" at bounding box center [811, 59] width 74 height 24
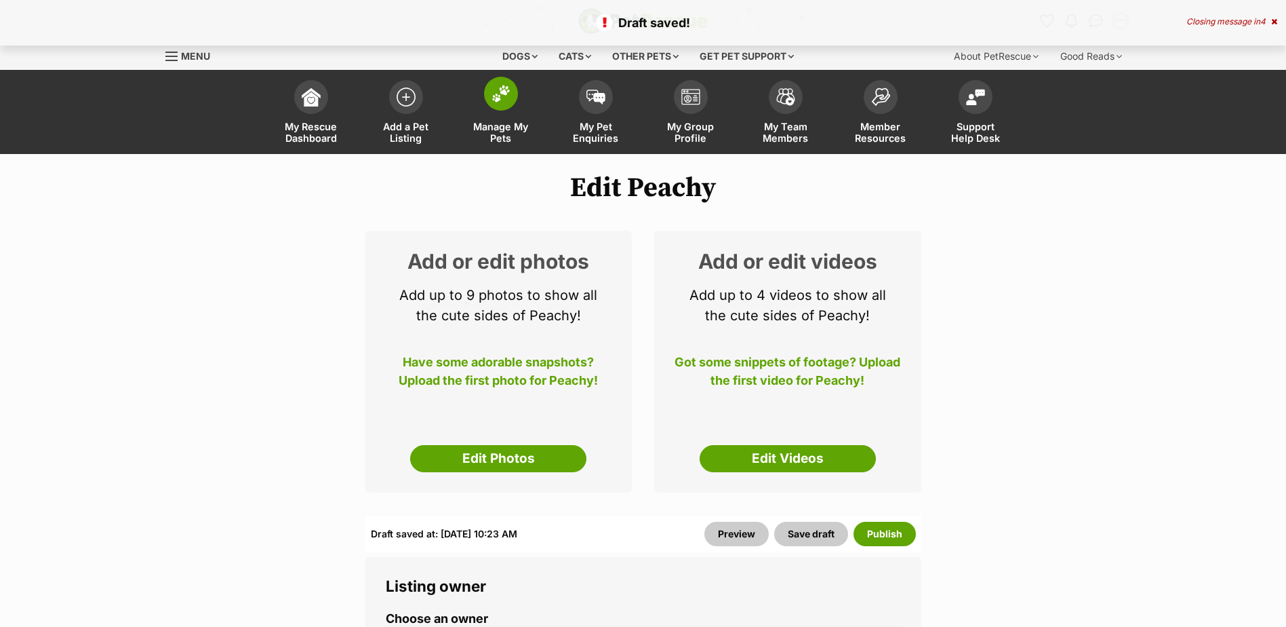
click at [512, 110] on link "Manage My Pets" at bounding box center [501, 113] width 95 height 81
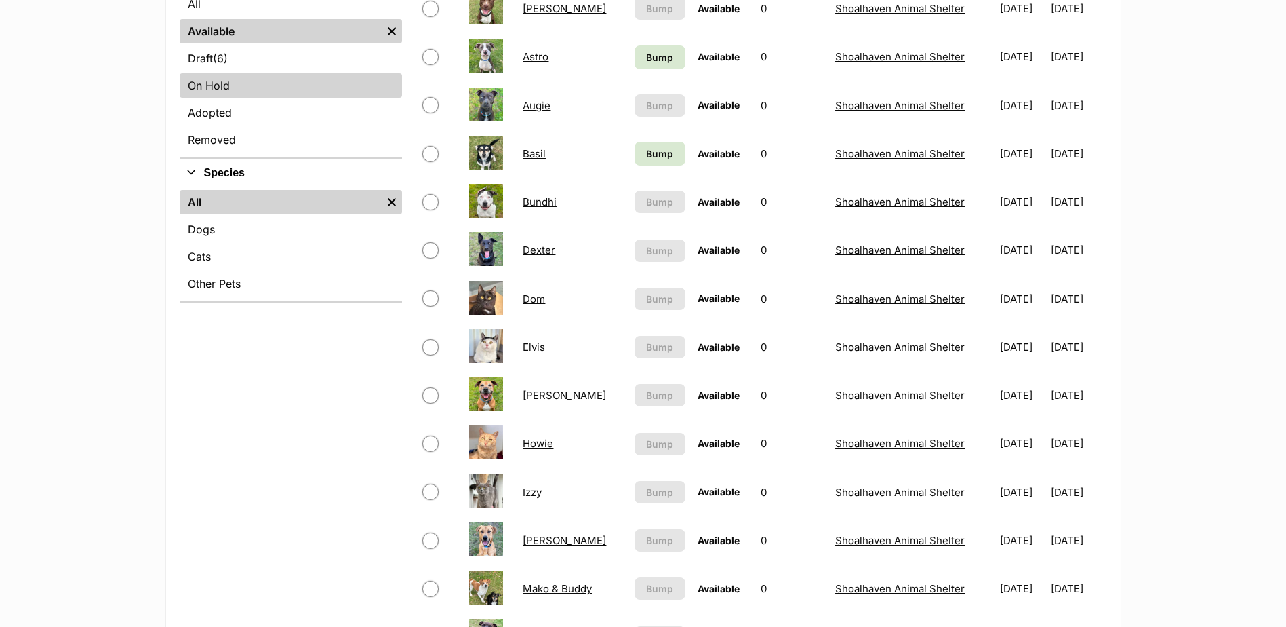
scroll to position [271, 0]
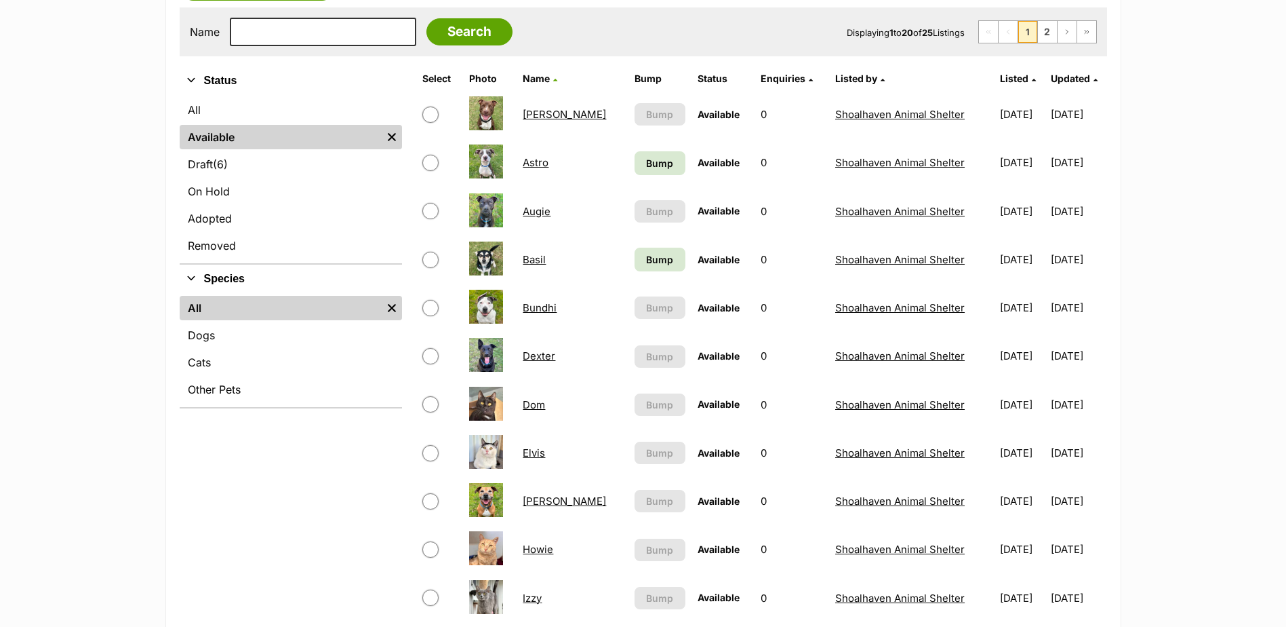
click at [240, 149] on link "Available" at bounding box center [281, 137] width 202 height 24
click at [242, 161] on link "Draft (6) Items" at bounding box center [291, 164] width 222 height 24
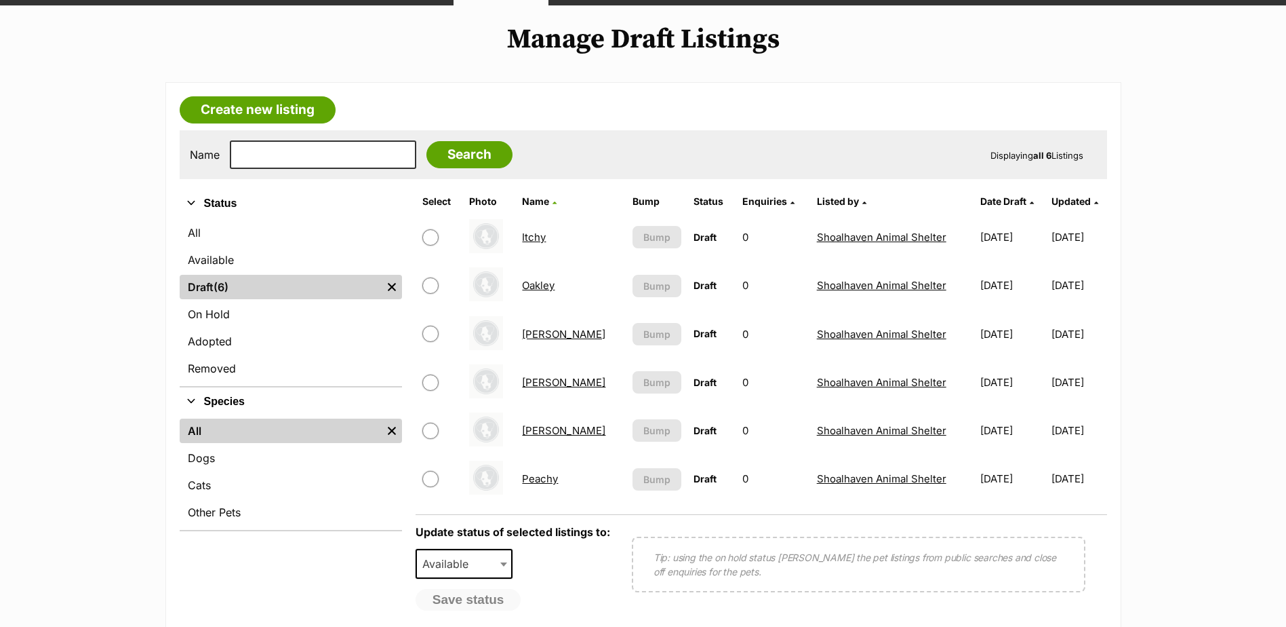
scroll to position [136, 0]
